Goal: Check status: Check status

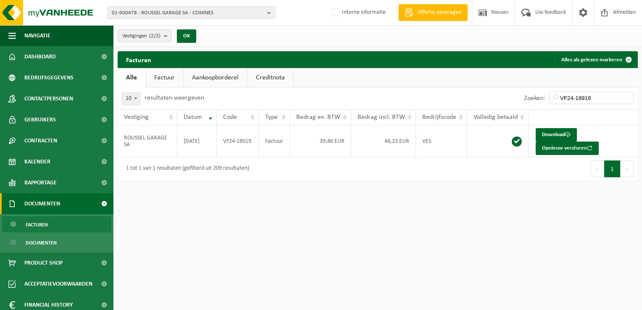
click at [157, 18] on button "01-900478 - ROUSSEL GARAGE SA - COMINES" at bounding box center [191, 12] width 168 height 13
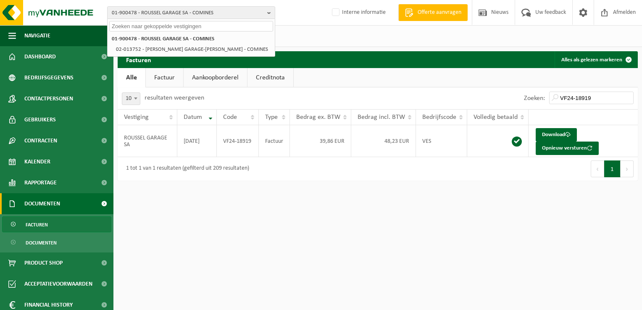
paste input "01-902078"
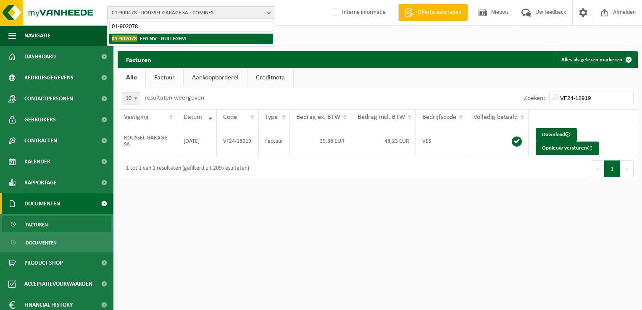
type input "01-902078"
click at [150, 38] on strong "01-902078 - EEG NV - GULLEGEM" at bounding box center [149, 38] width 74 height 6
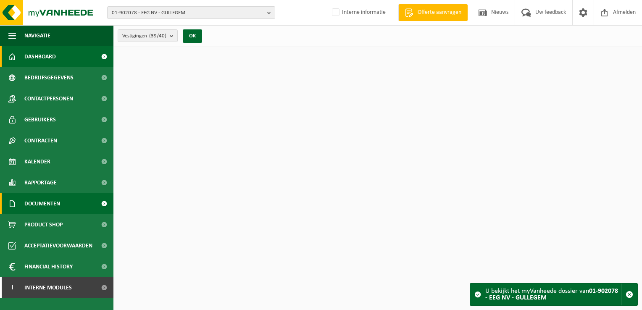
drag, startPoint x: 59, startPoint y: 203, endPoint x: 59, endPoint y: 209, distance: 6.3
click at [59, 203] on span "Documenten" at bounding box center [42, 203] width 36 height 21
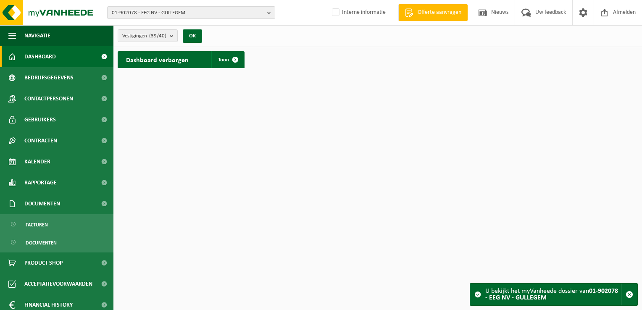
click at [59, 214] on ul "Facturen Documenten" at bounding box center [56, 233] width 113 height 38
click at [59, 219] on link "Facturen" at bounding box center [56, 224] width 109 height 16
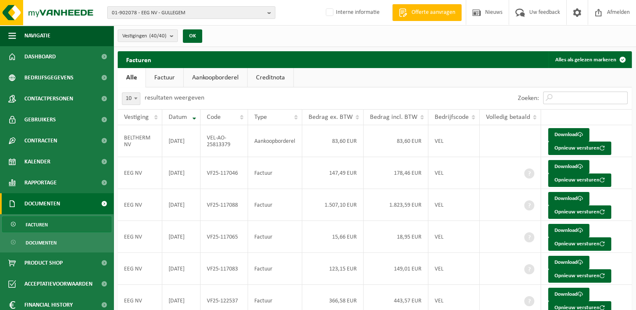
click at [566, 98] on input "Zoeken:" at bounding box center [585, 98] width 84 height 13
paste input "VF25-124289"
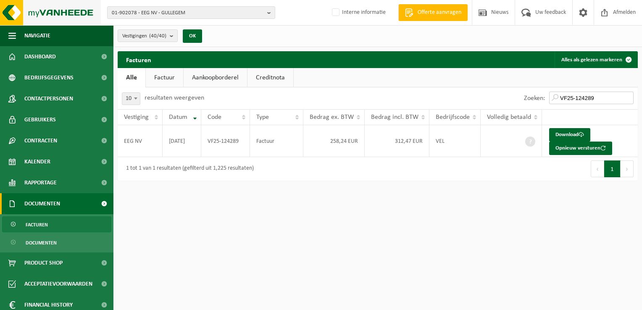
type input "VF25-124289"
